Goal: Transaction & Acquisition: Book appointment/travel/reservation

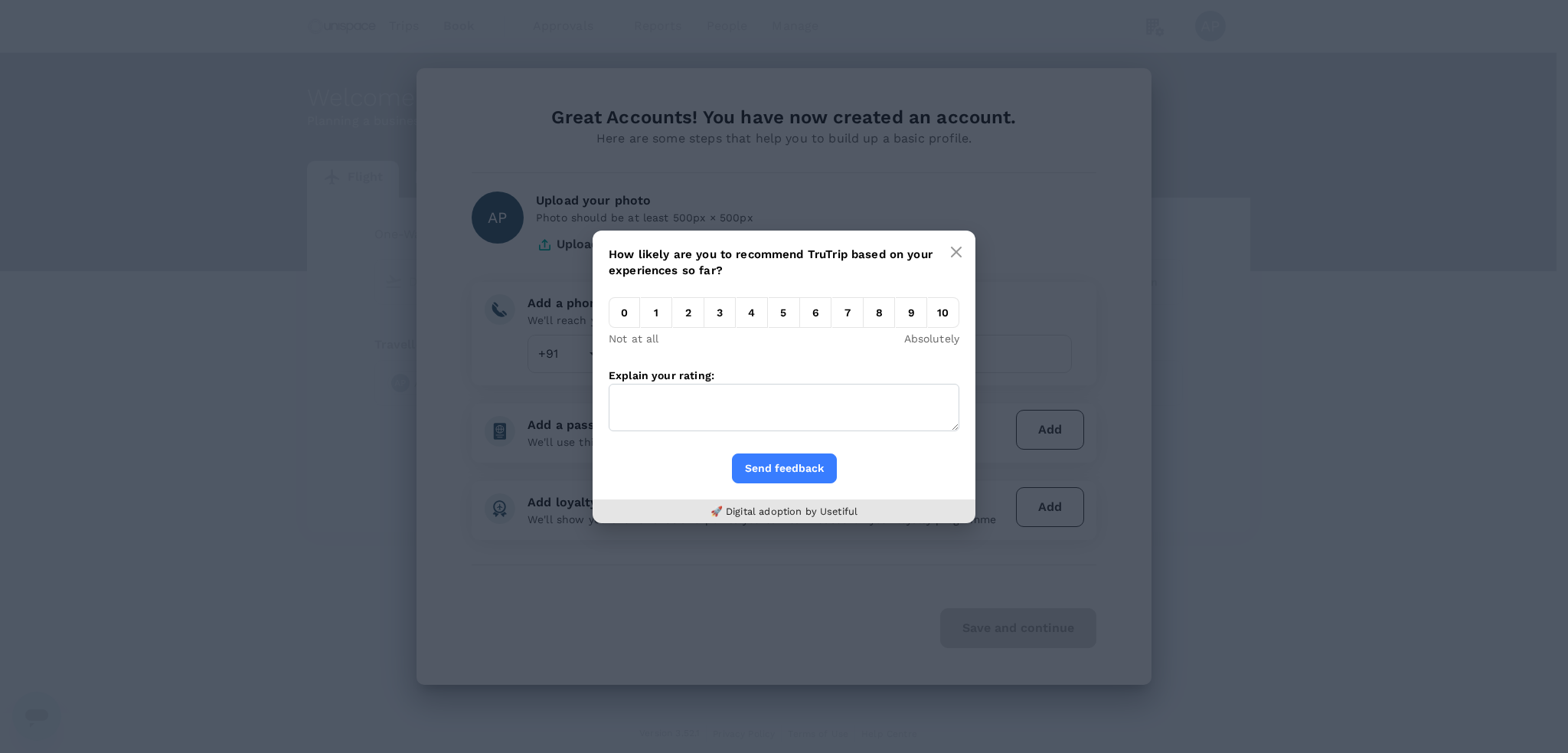
click at [847, 315] on em "7" at bounding box center [848, 312] width 31 height 30
click at [833, 317] on input "7" at bounding box center [833, 317] width 0 height 0
click at [791, 459] on button "Send feedback" at bounding box center [784, 468] width 105 height 30
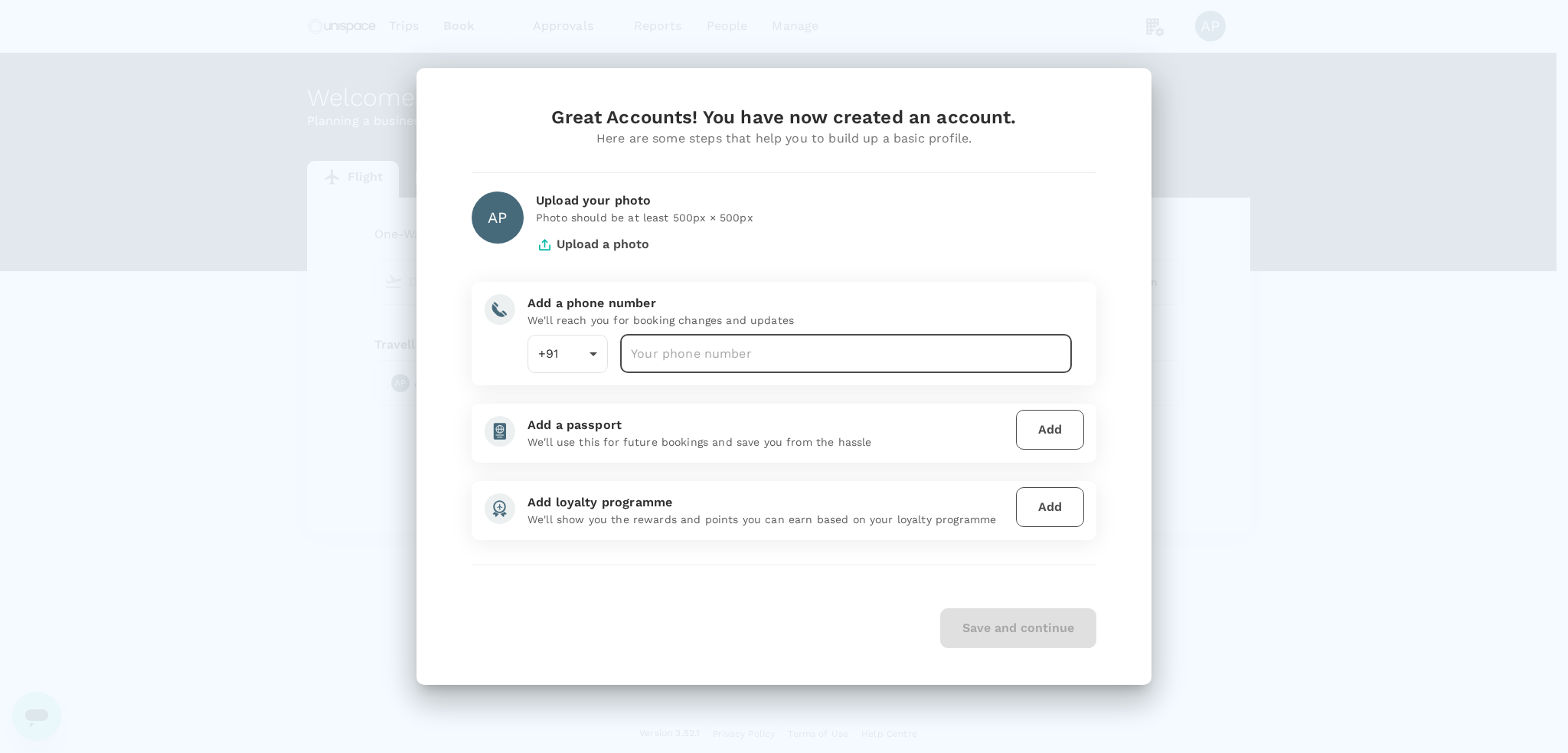
click at [687, 348] on input "number" at bounding box center [845, 353] width 452 height 38
click at [707, 343] on input "number" at bounding box center [845, 353] width 452 height 38
click at [690, 357] on input "number" at bounding box center [845, 353] width 452 height 38
click at [684, 359] on input "number" at bounding box center [845, 353] width 452 height 38
click at [708, 349] on input "number" at bounding box center [845, 353] width 452 height 38
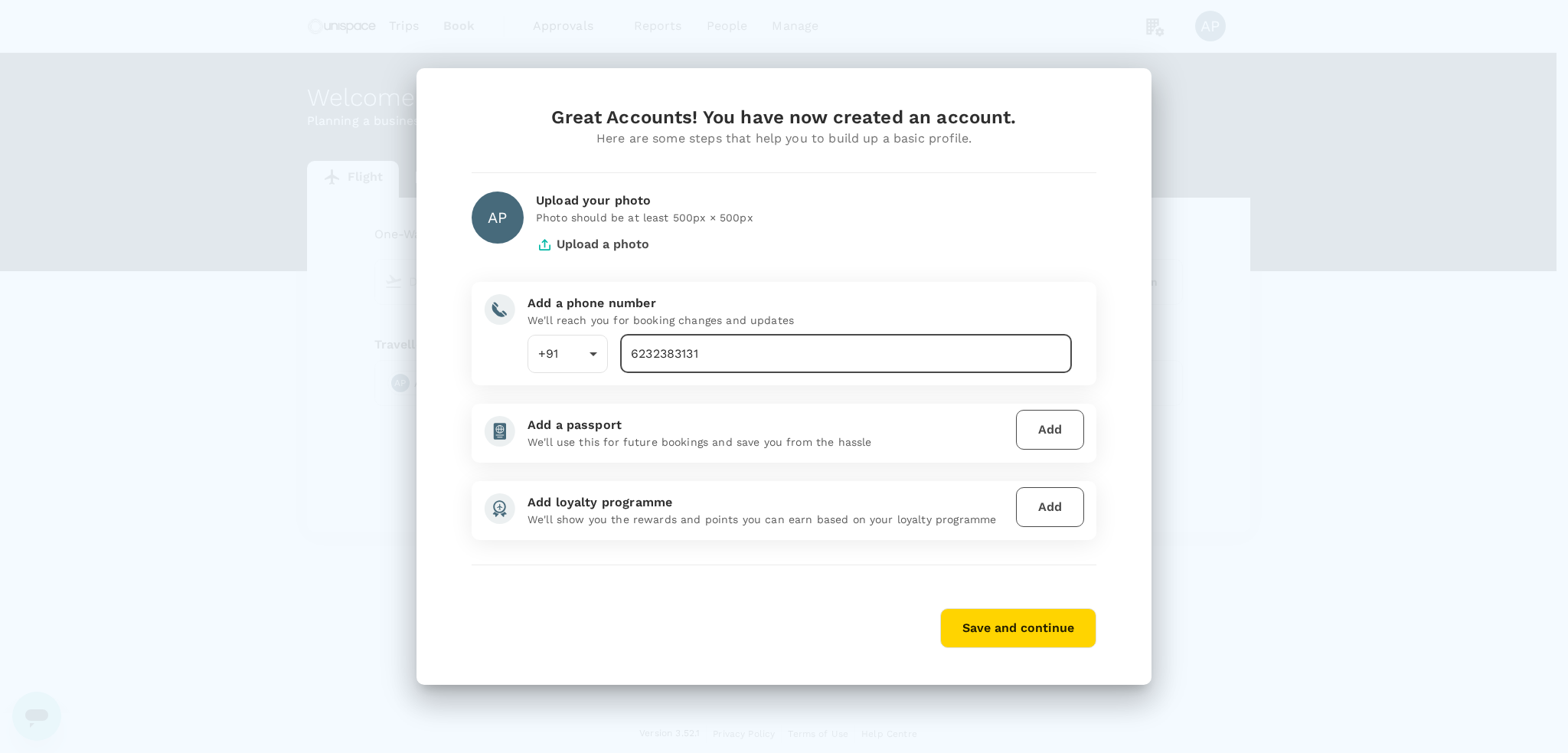
type input "6232383131"
click at [1028, 622] on button "Save and continue" at bounding box center [1018, 628] width 157 height 40
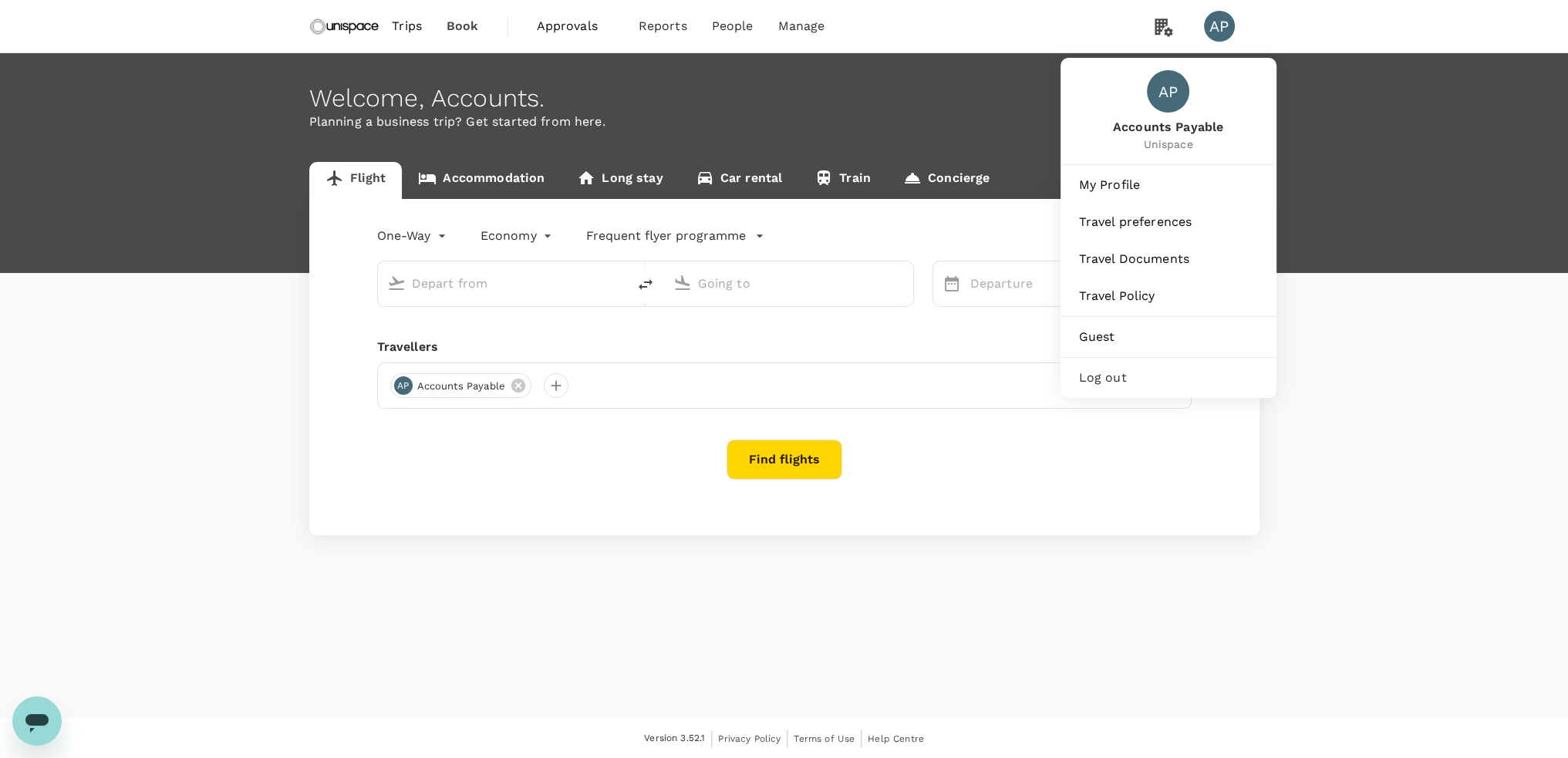
click at [1184, 132] on span "Accounts Payable" at bounding box center [1167, 128] width 110 height 18
click at [1170, 103] on div "AP" at bounding box center [1167, 91] width 42 height 42
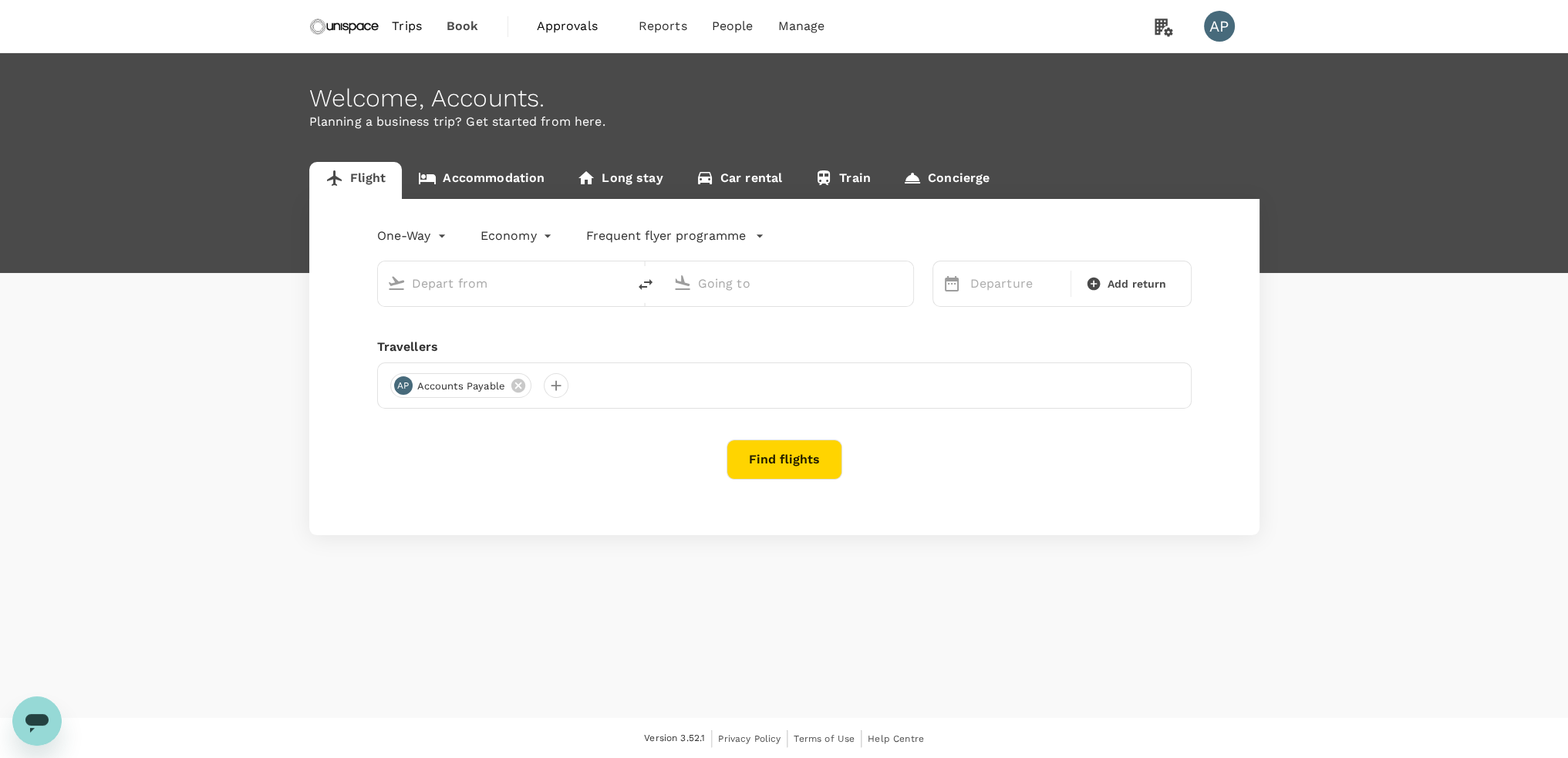
drag, startPoint x: 1405, startPoint y: 382, endPoint x: 1137, endPoint y: 462, distance: 279.7
click at [1398, 382] on div "Flight Accommodation Long stay Car rental Train Concierge One-Way oneway Econom…" at bounding box center [784, 348] width 1568 height 373
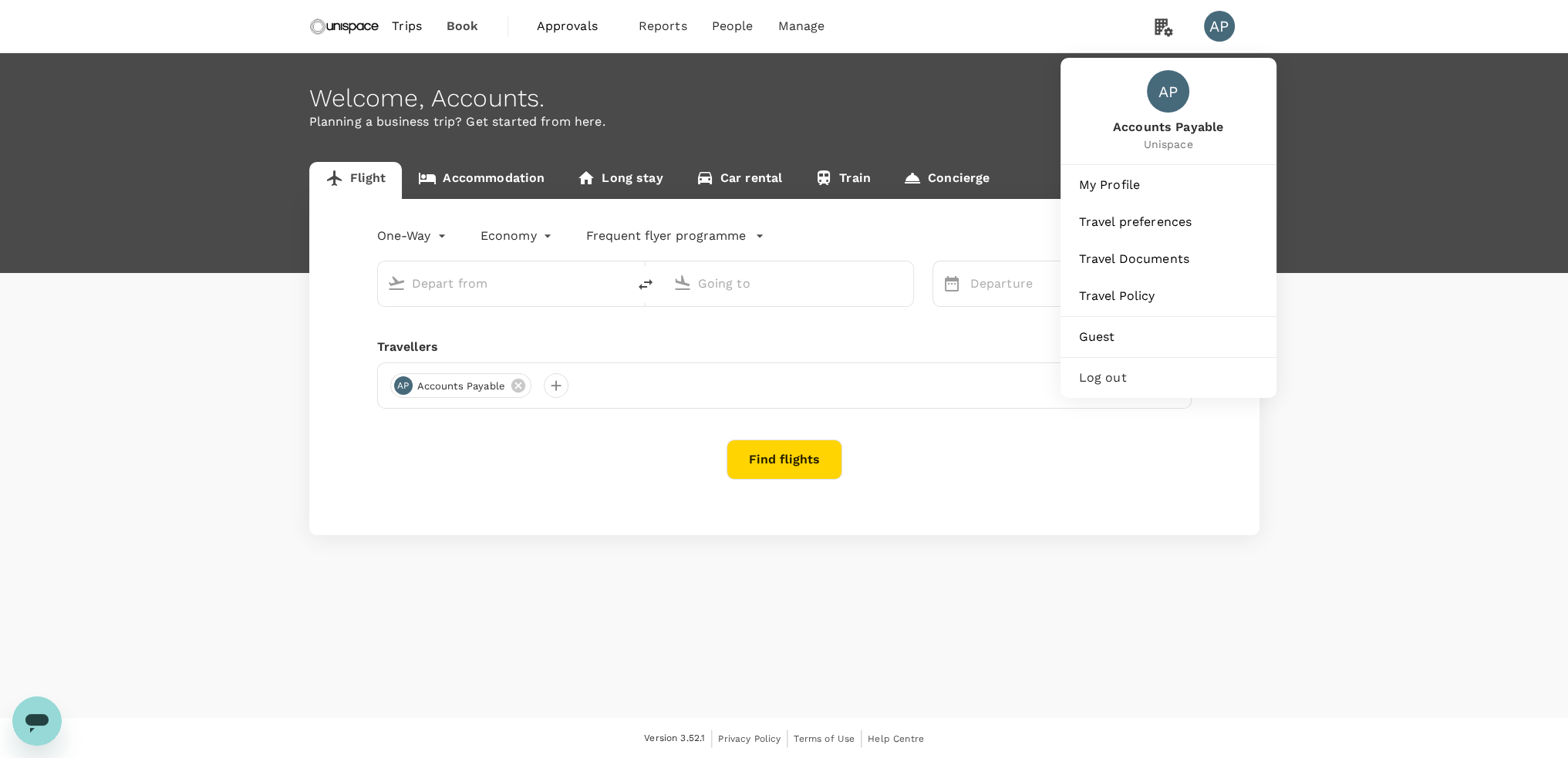
click at [1219, 36] on div "AP" at bounding box center [1219, 26] width 31 height 31
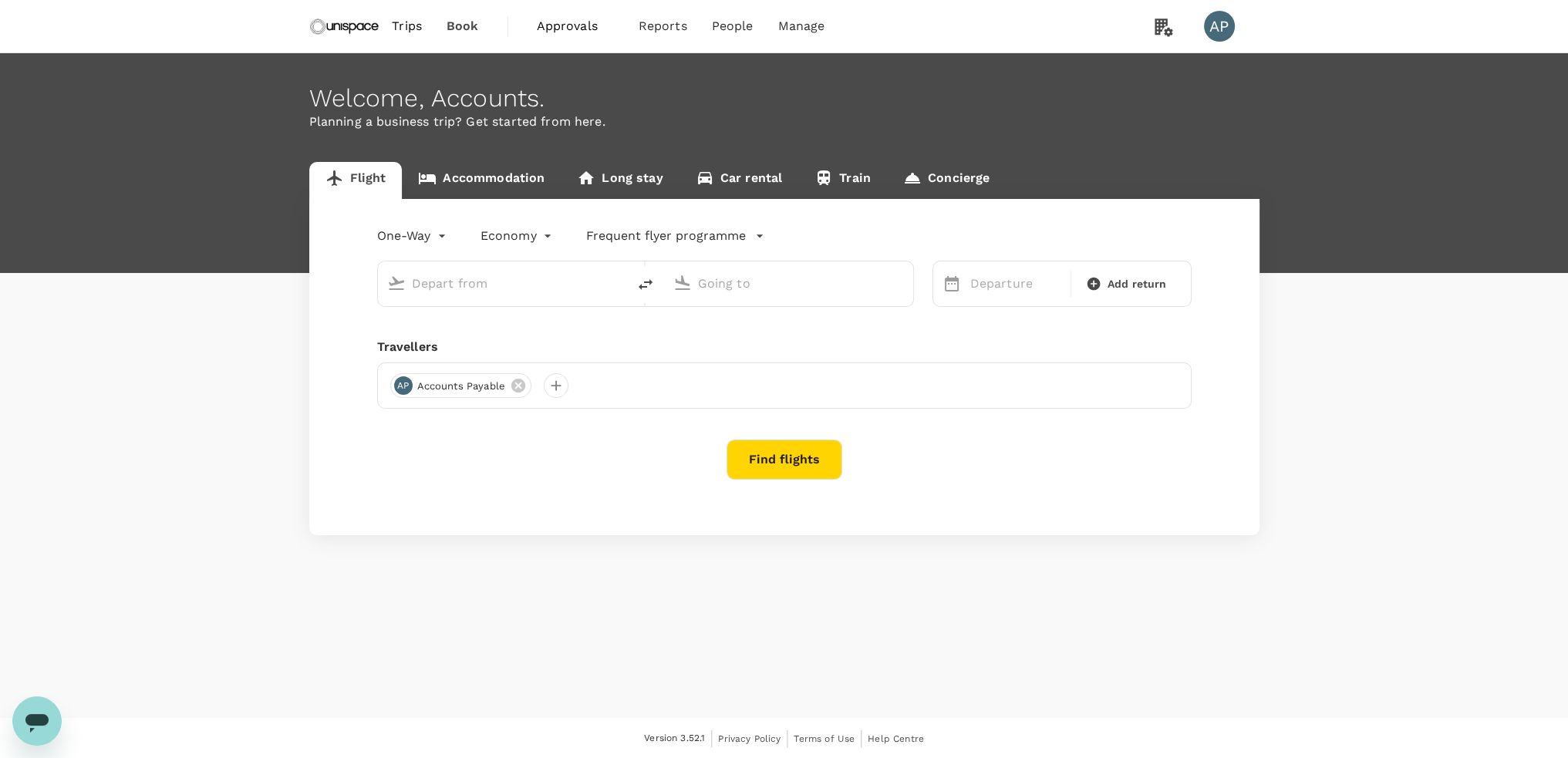
click at [1219, 35] on div "AP" at bounding box center [1219, 26] width 31 height 31
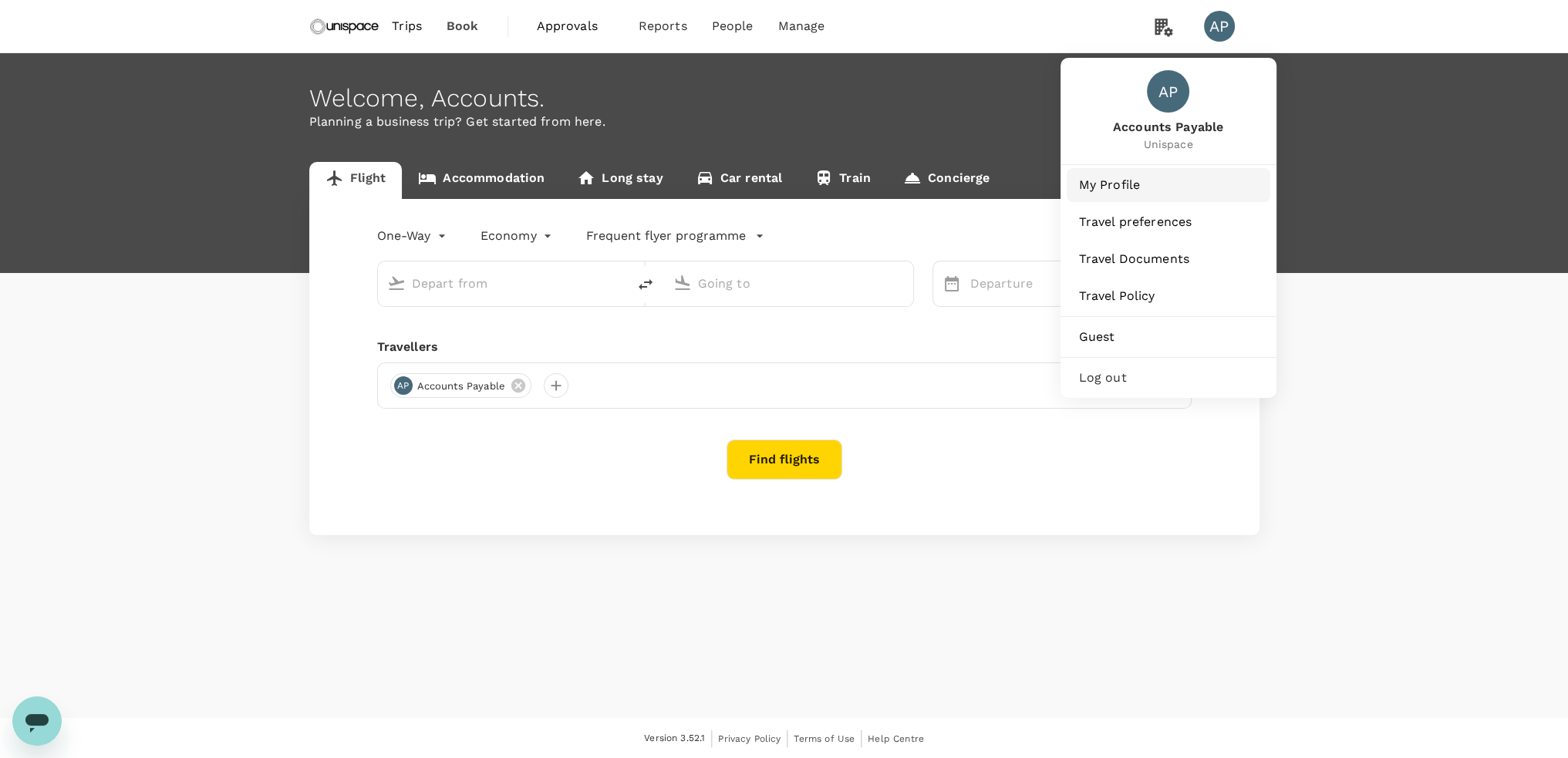
click at [1154, 194] on span "My Profile" at bounding box center [1168, 185] width 179 height 19
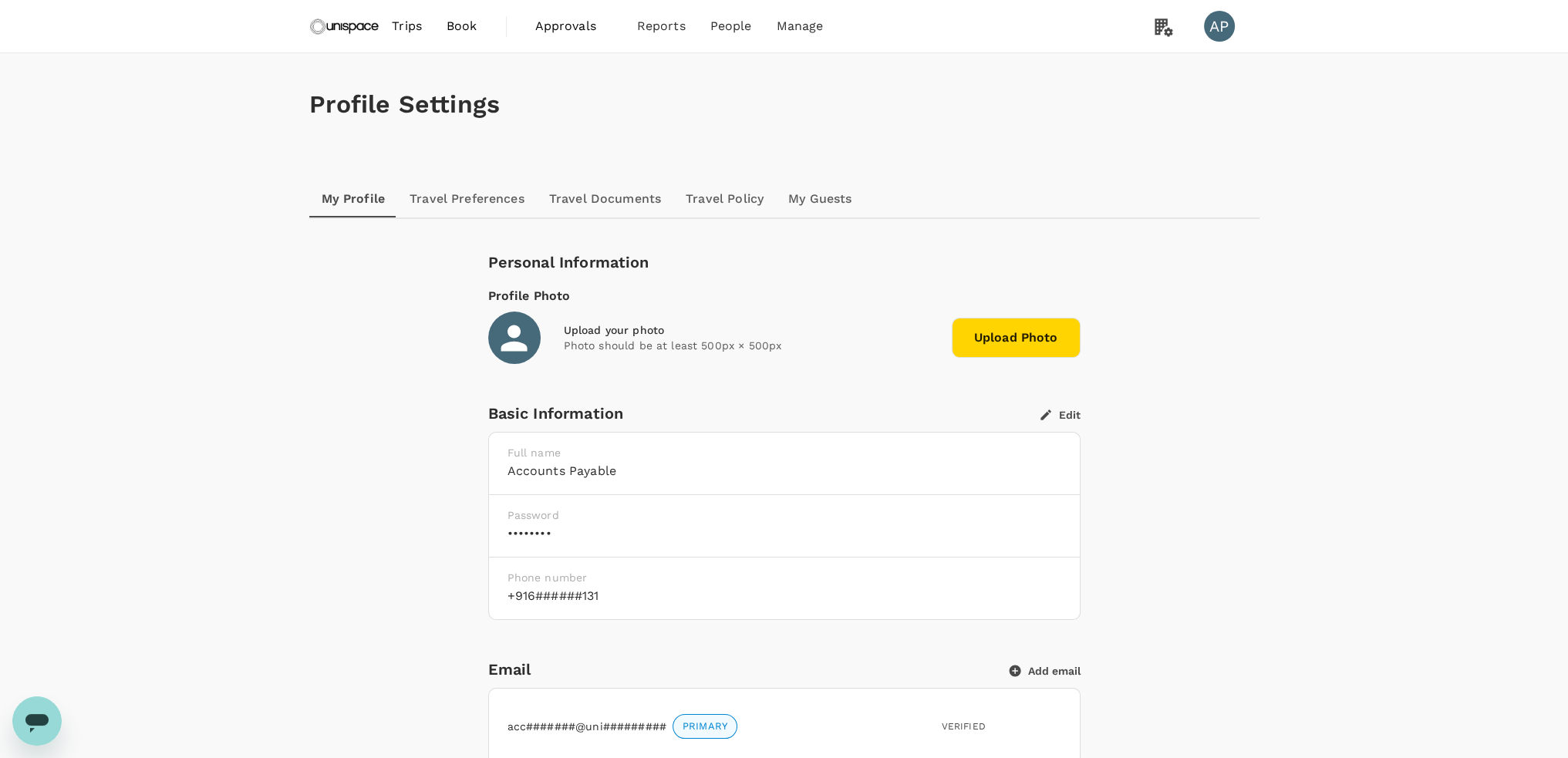
click at [565, 598] on h6 "+916######131" at bounding box center [784, 596] width 554 height 22
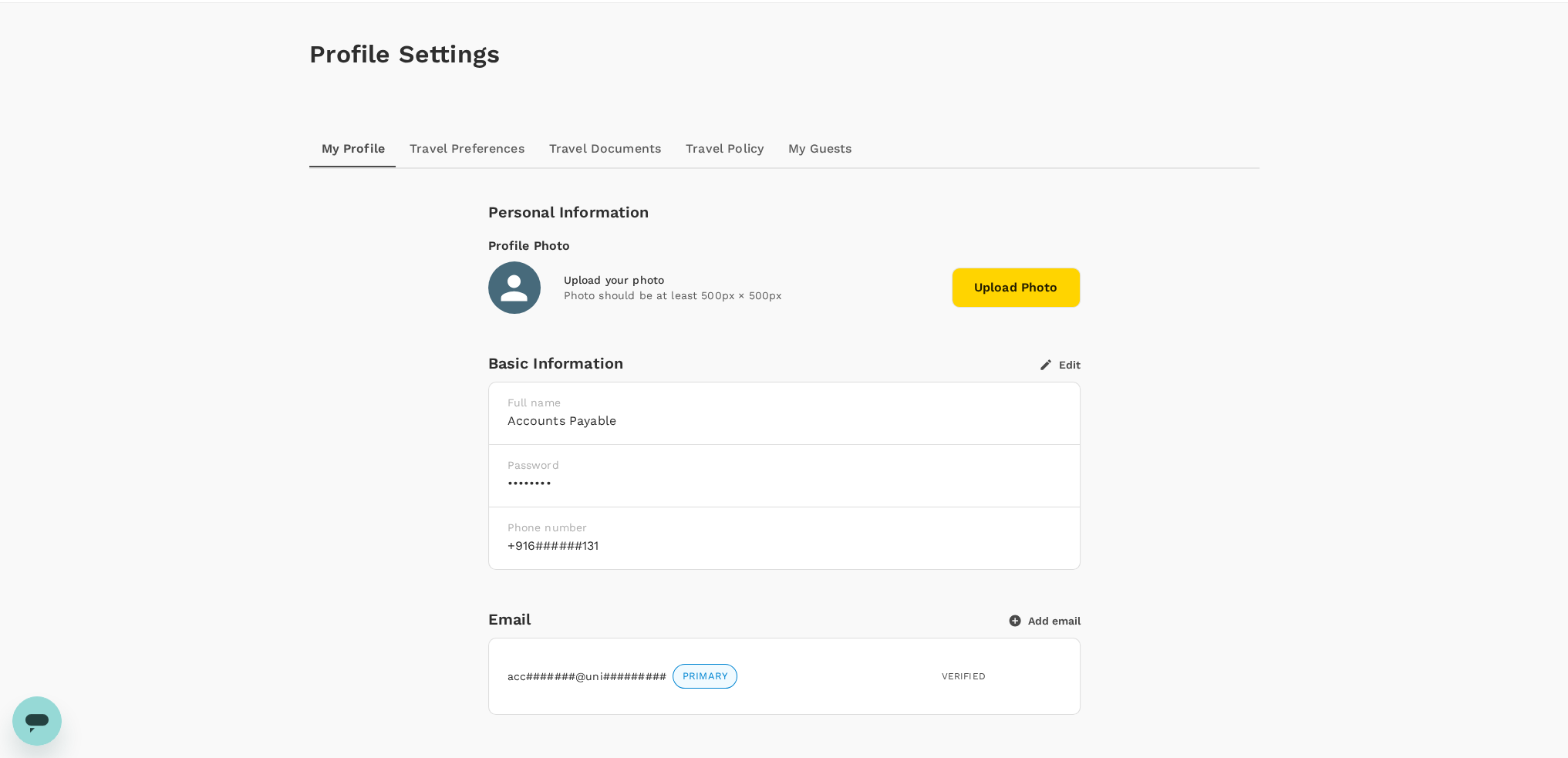
scroll to position [77, 0]
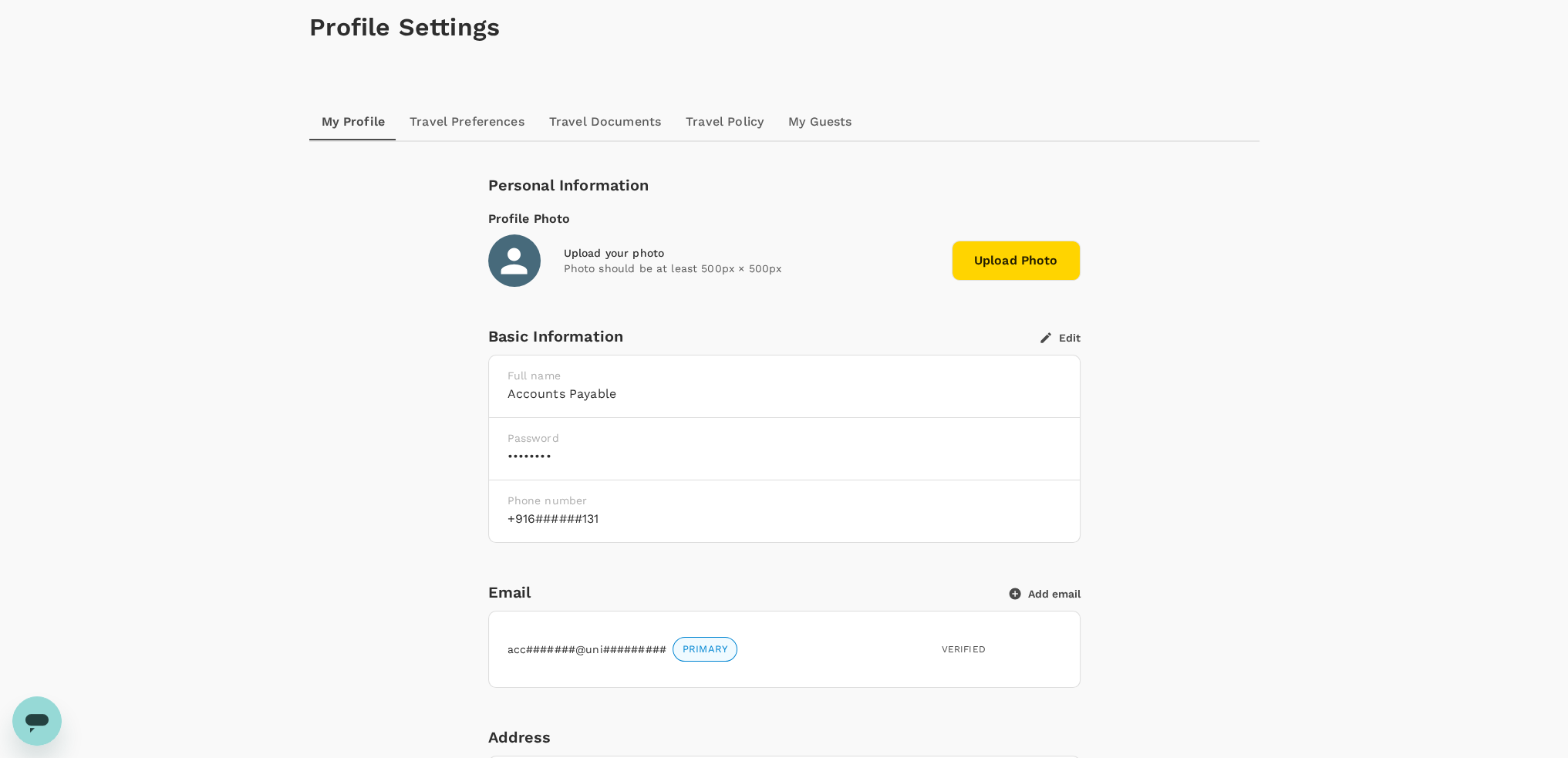
click at [1053, 337] on button "Edit" at bounding box center [1060, 337] width 41 height 14
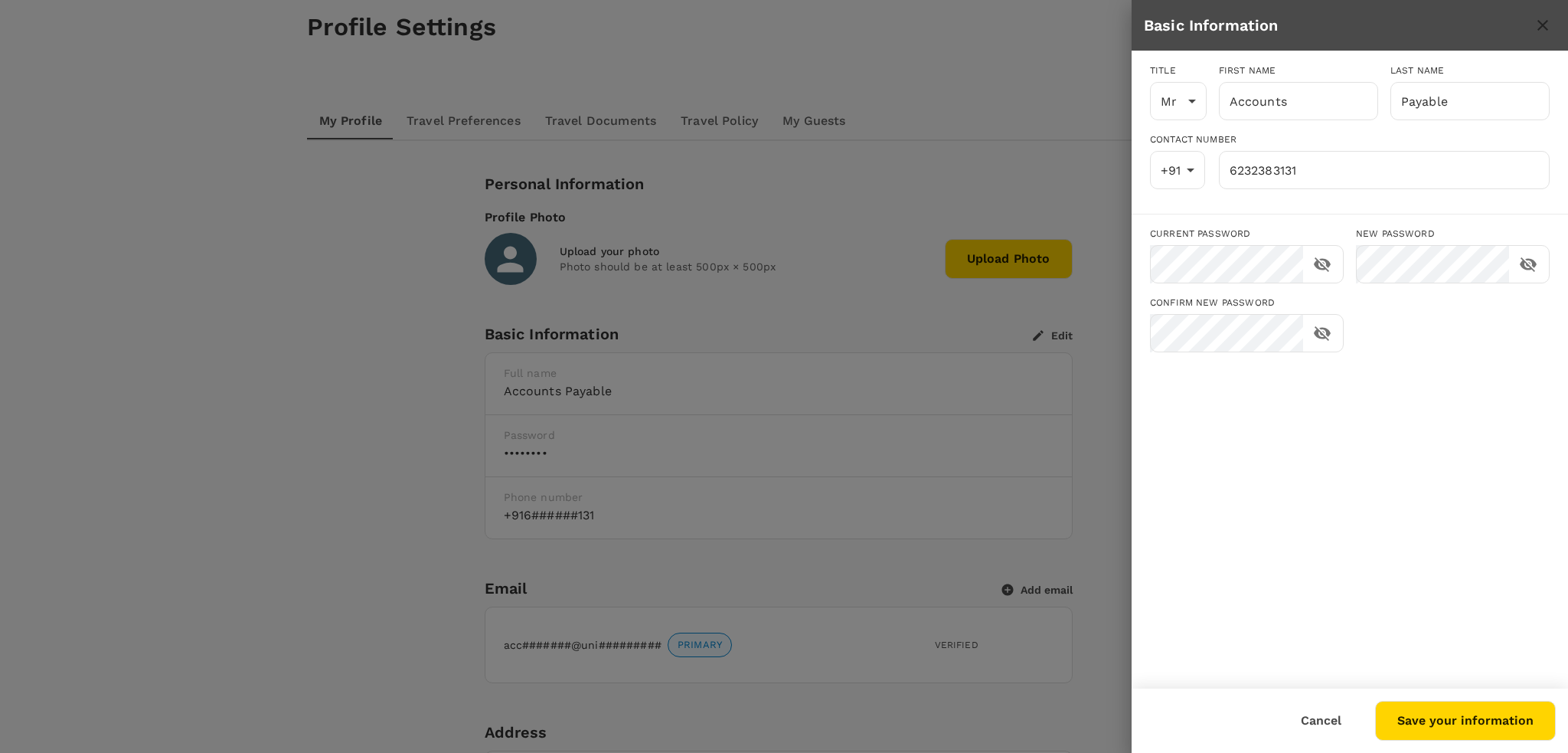
click at [977, 99] on div at bounding box center [784, 376] width 1568 height 753
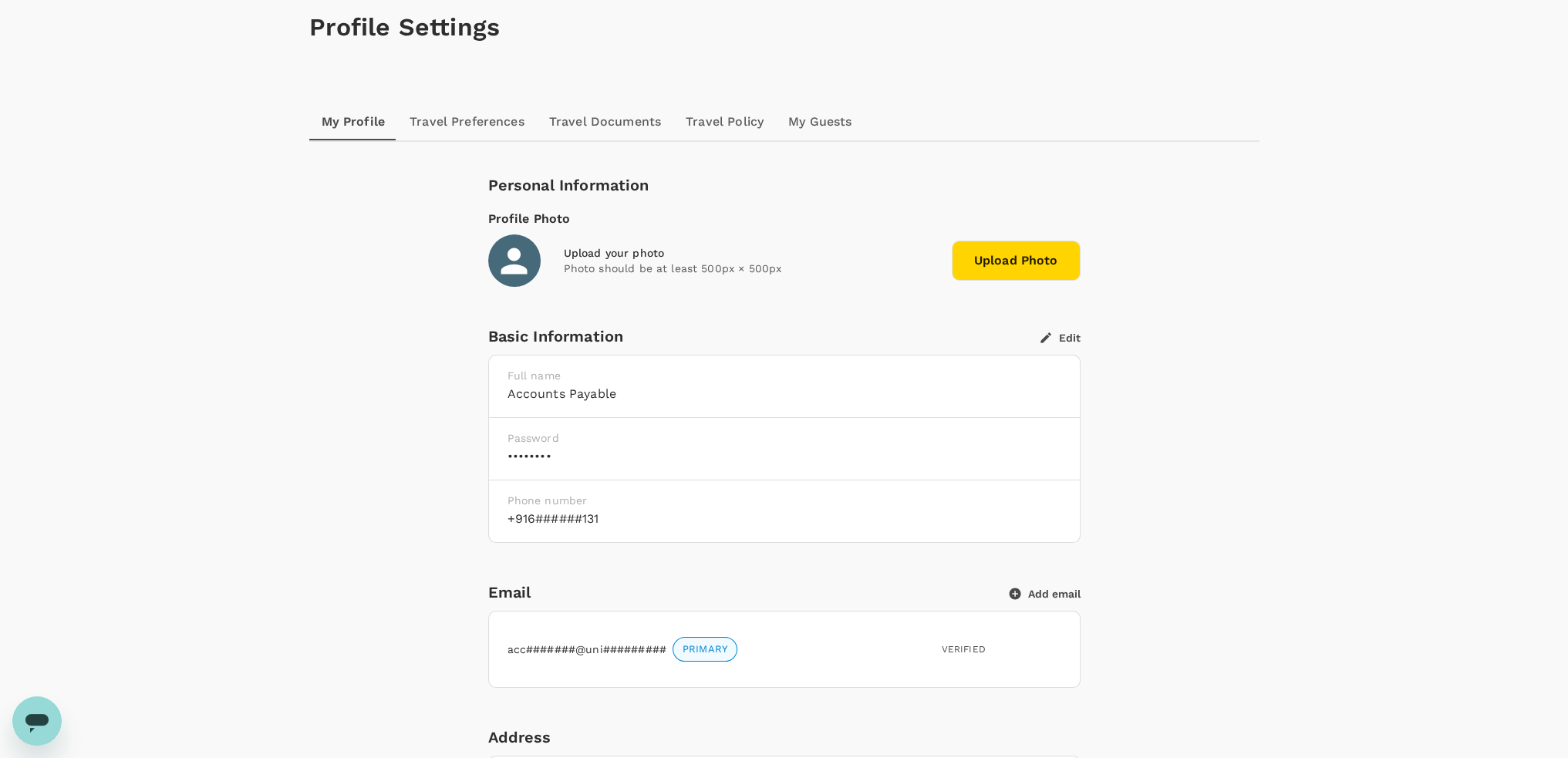
click at [470, 116] on link "Travel Preferences" at bounding box center [467, 122] width 140 height 37
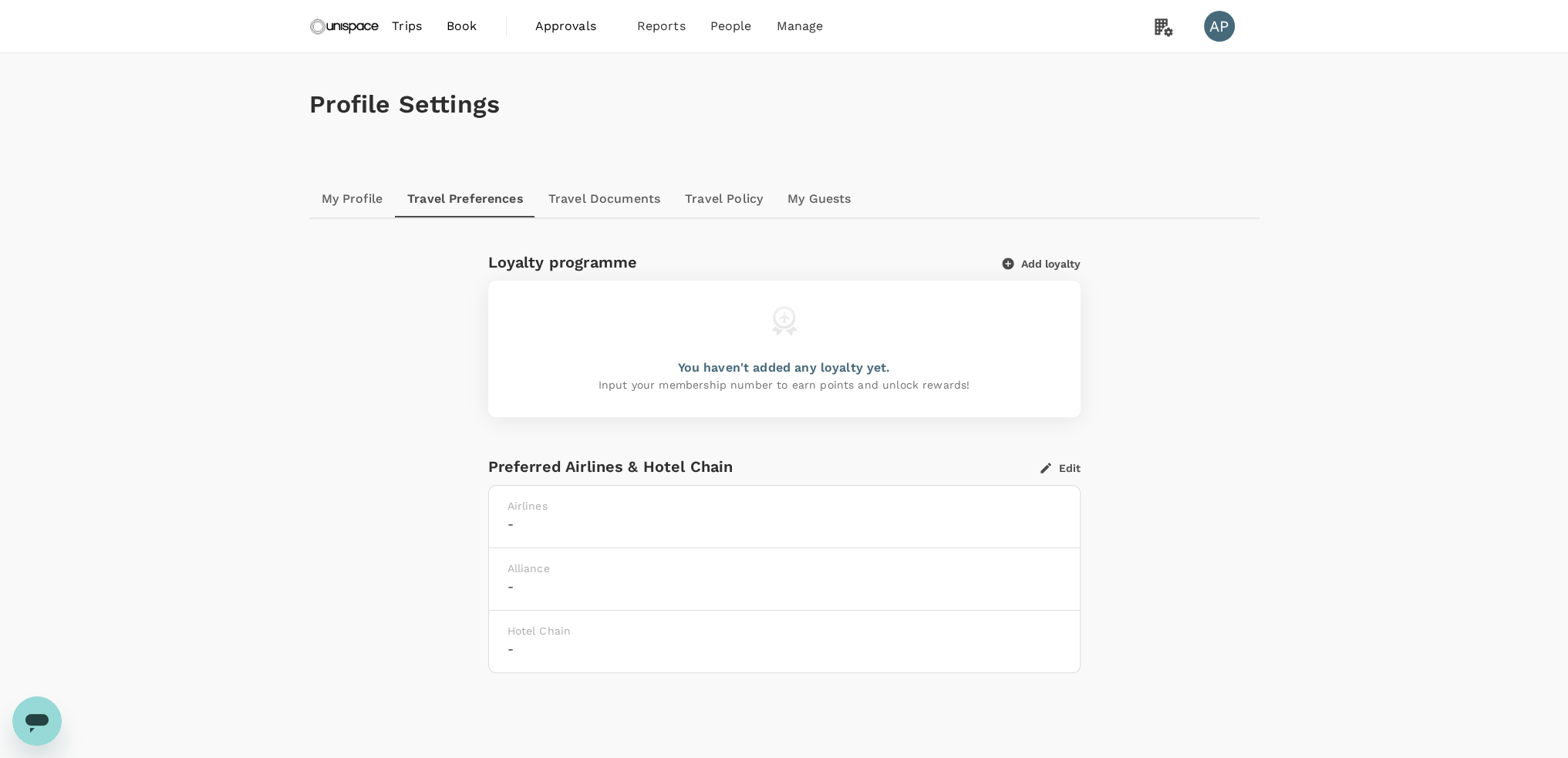
click at [581, 195] on link "Travel Documents" at bounding box center [604, 198] width 137 height 37
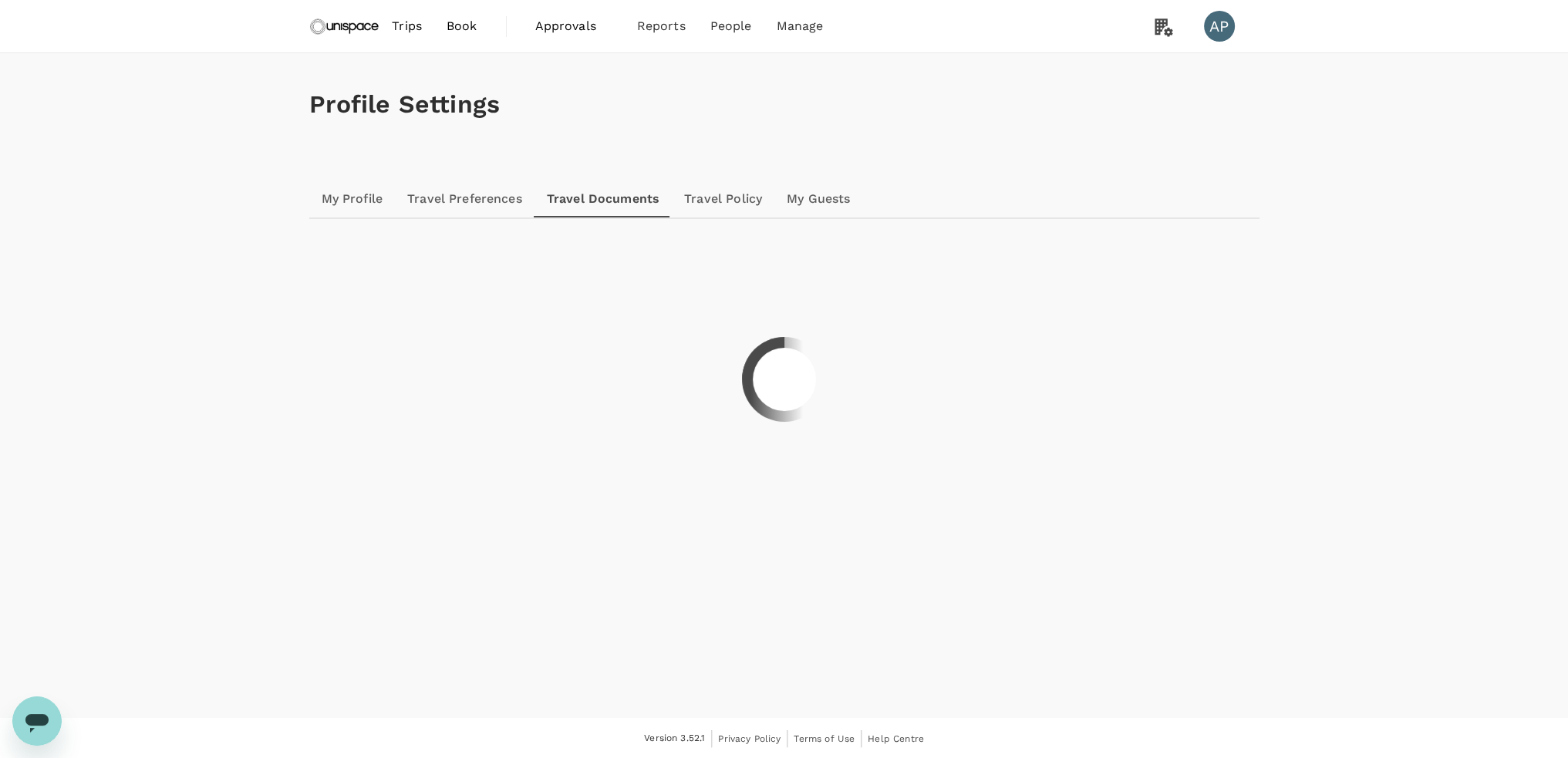
click at [753, 194] on link "Travel Policy" at bounding box center [723, 198] width 103 height 37
click at [848, 199] on link "My Guests" at bounding box center [819, 198] width 88 height 37
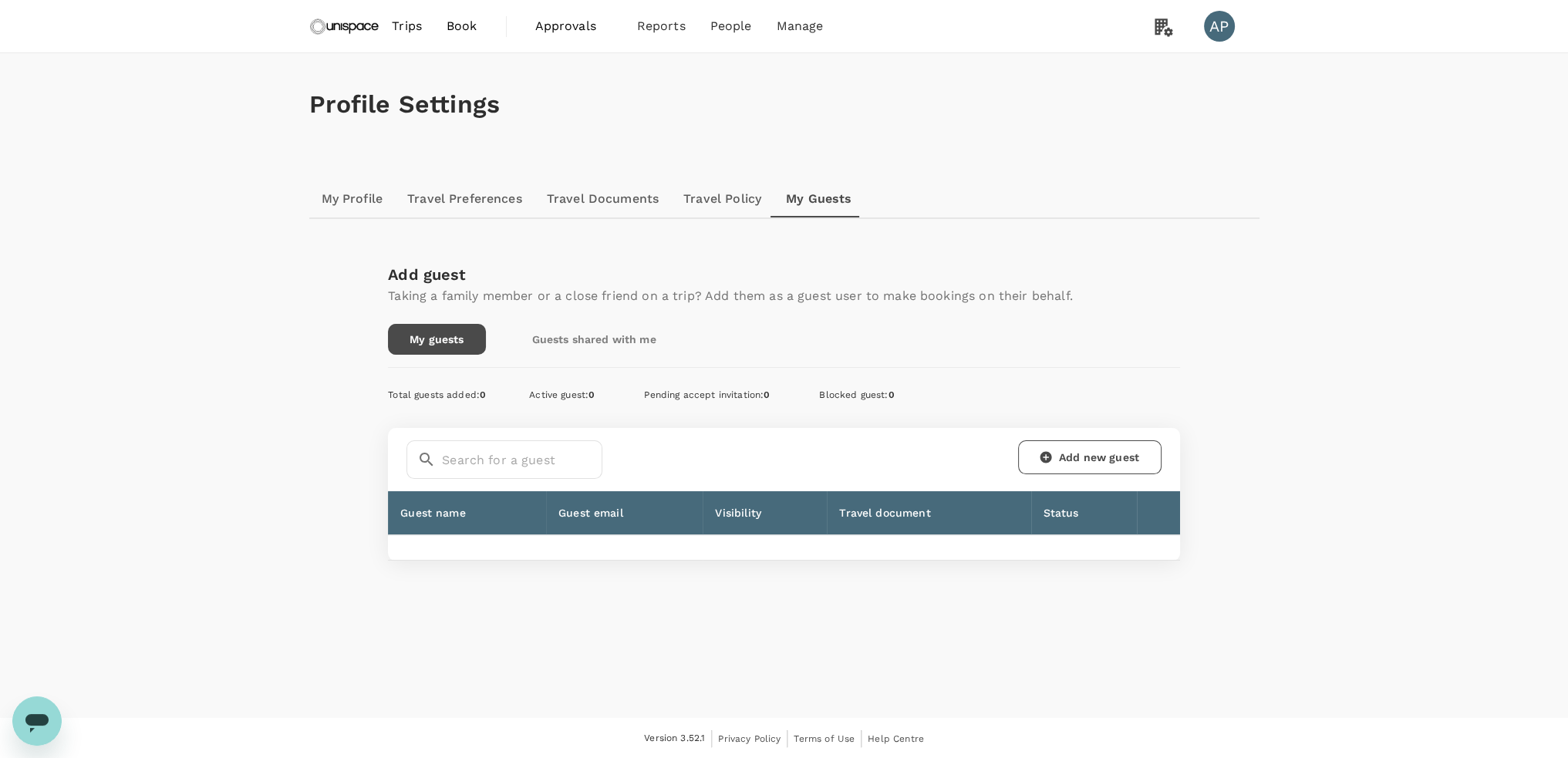
click at [1210, 21] on div "AP" at bounding box center [1219, 26] width 31 height 31
click at [1219, 22] on div "AP" at bounding box center [1219, 26] width 31 height 31
click at [1094, 384] on span "Log out" at bounding box center [1168, 377] width 179 height 19
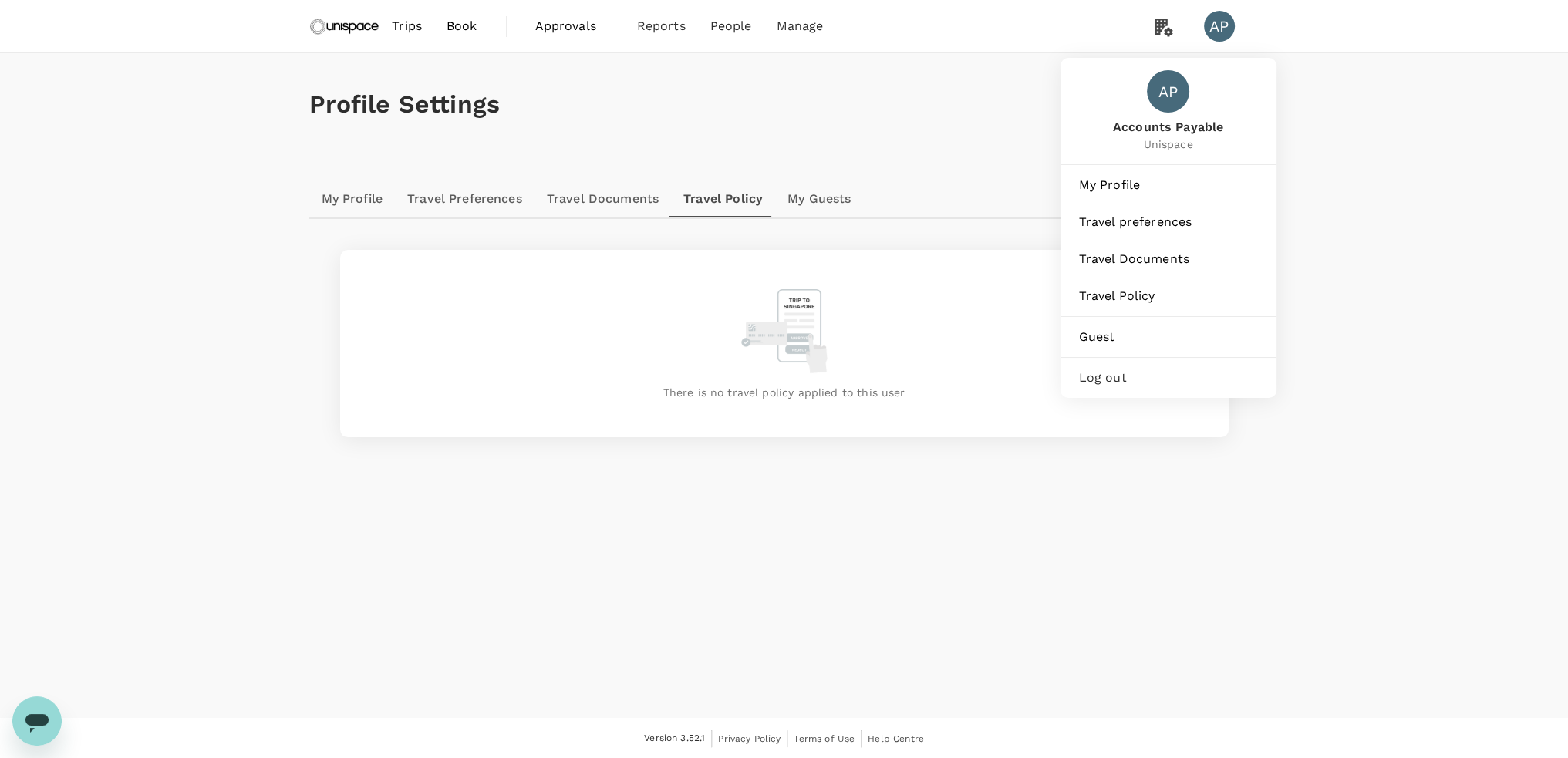
click at [1225, 20] on div "AP" at bounding box center [1219, 26] width 31 height 31
click at [1214, 19] on div "AP" at bounding box center [1219, 26] width 31 height 31
click at [1109, 378] on span "Log out" at bounding box center [1168, 377] width 179 height 19
